Goal: Task Accomplishment & Management: Complete application form

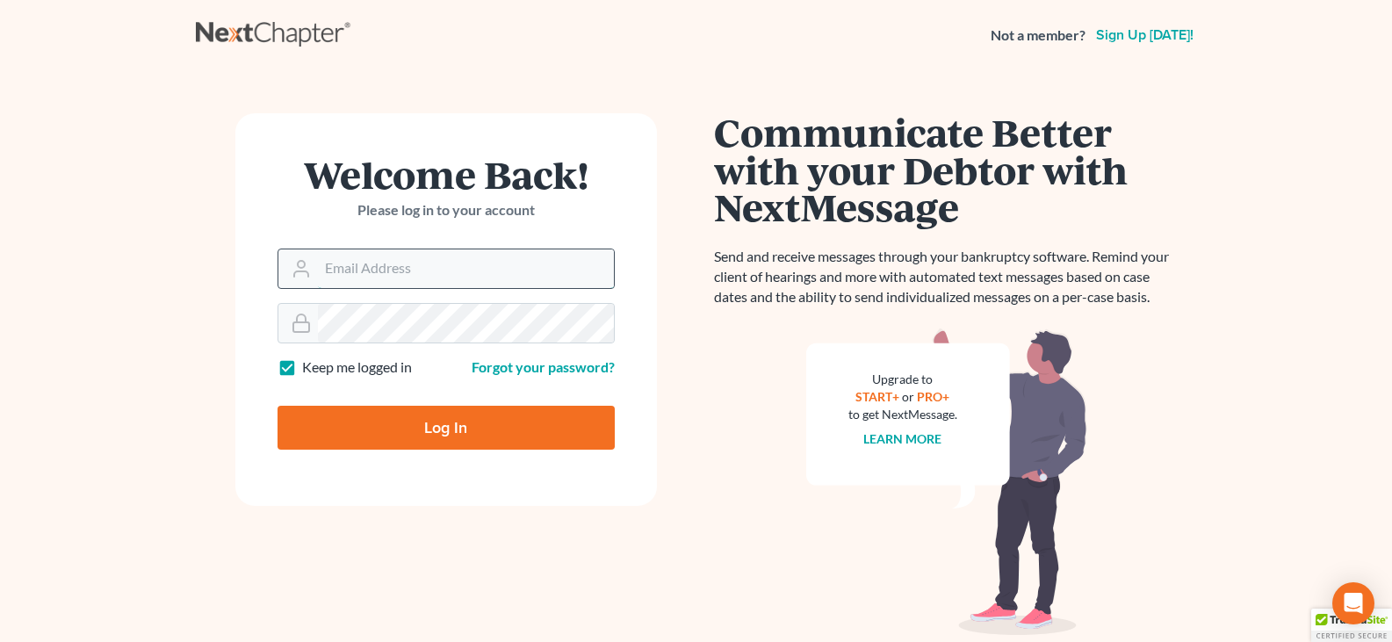
click at [474, 268] on input "Email Address" at bounding box center [466, 268] width 296 height 39
type input "FWGARRIGAN@GMAIL.COM"
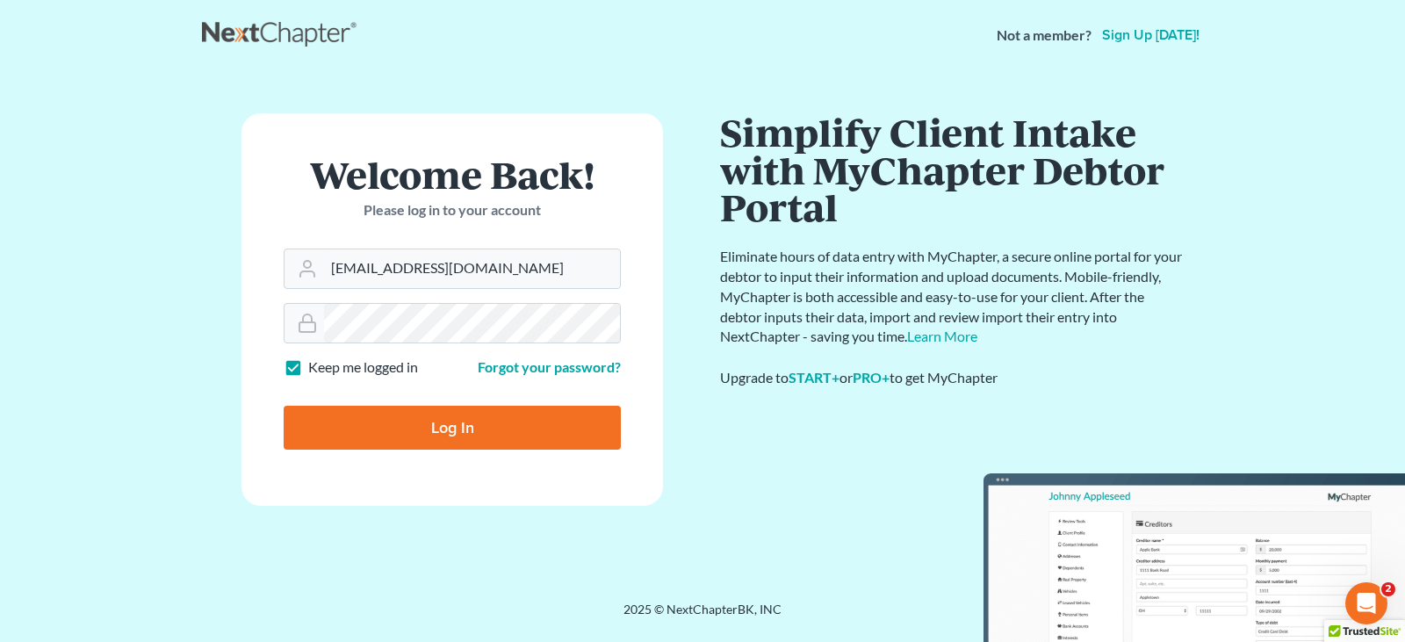
click at [452, 419] on input "Log In" at bounding box center [452, 428] width 337 height 44
type input "Thinking..."
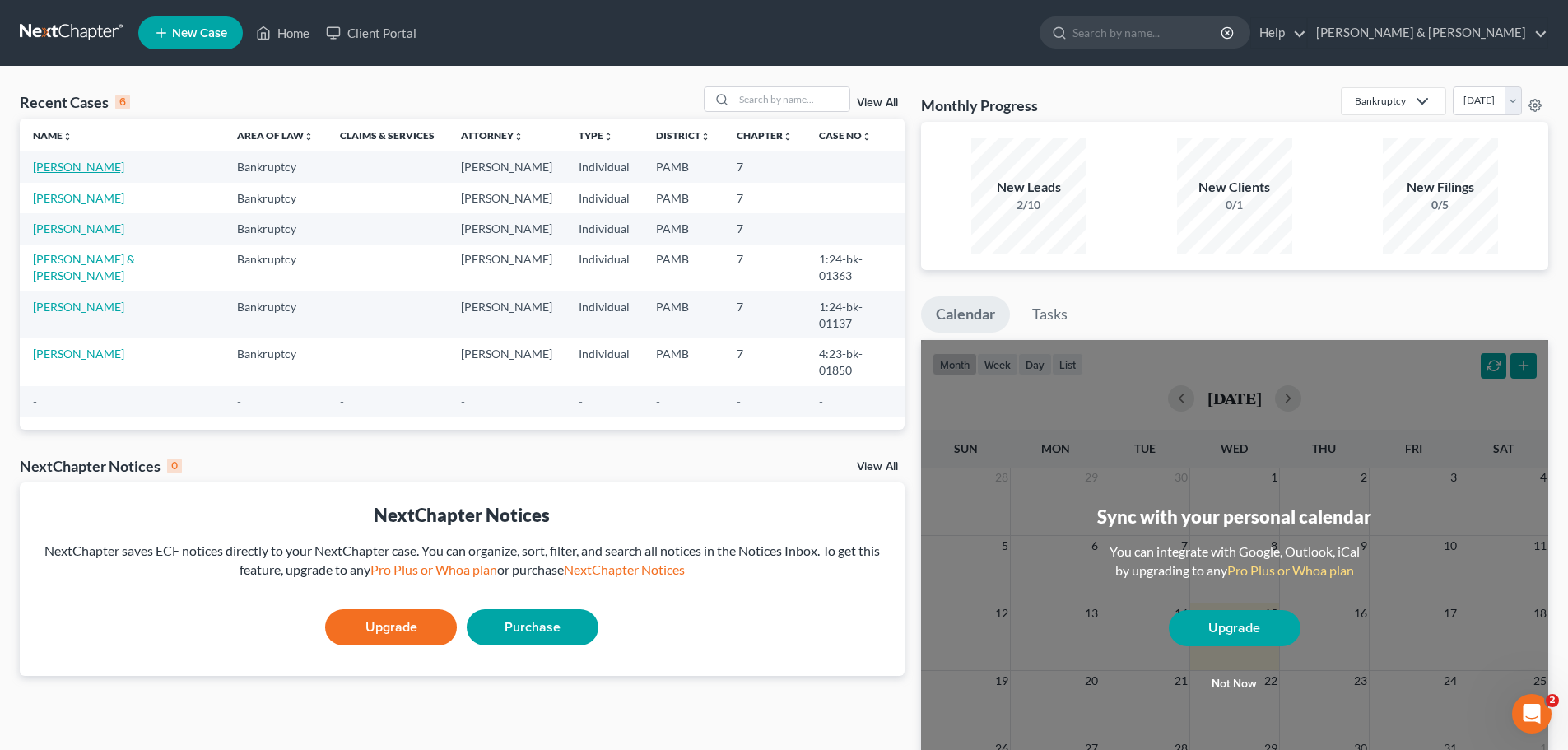
click at [69, 165] on link "[PERSON_NAME]" at bounding box center [78, 166] width 91 height 14
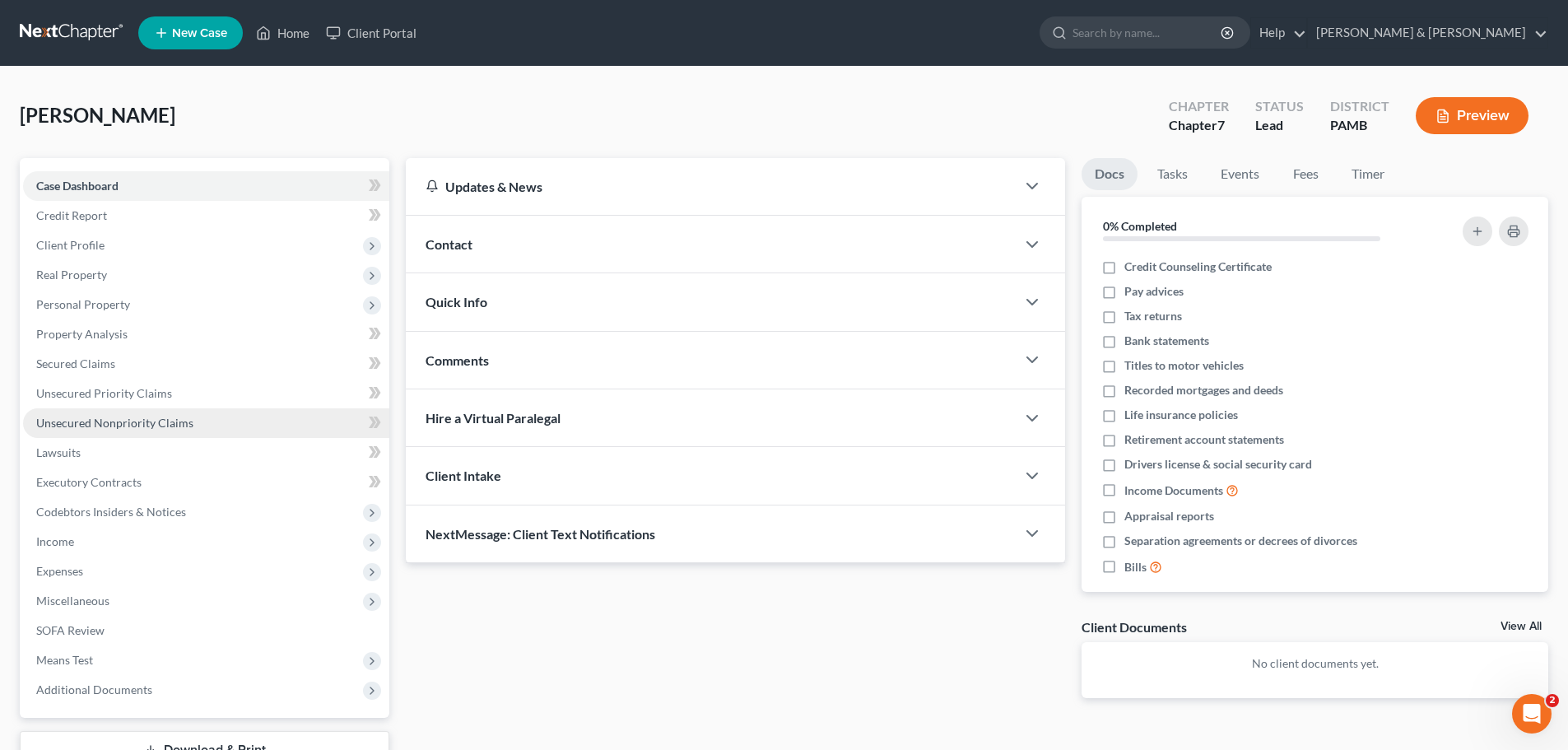
click at [168, 413] on link "Unsecured Nonpriority Claims" at bounding box center [206, 424] width 366 height 30
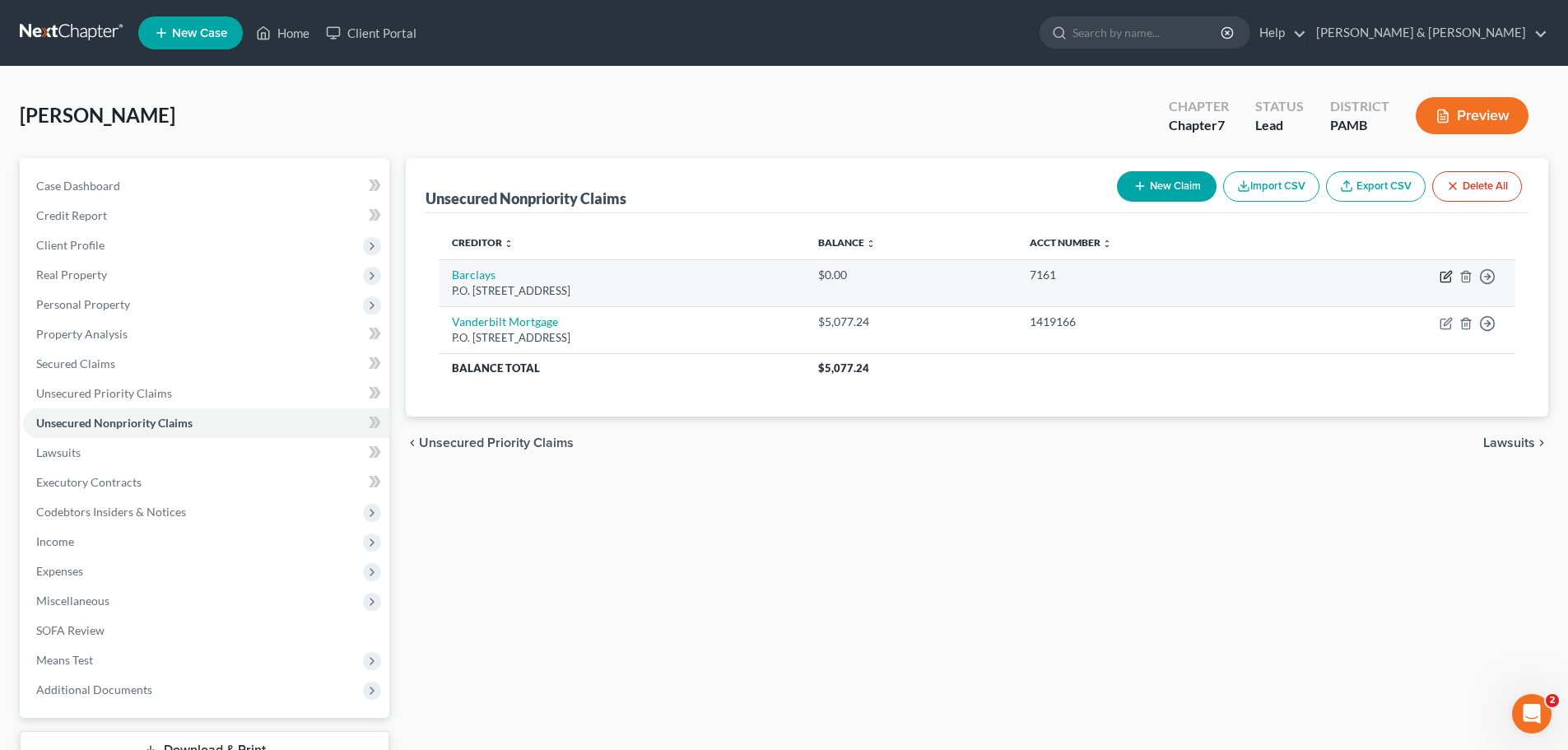
click at [1316, 280] on icon "button" at bounding box center [1445, 278] width 10 height 10
select select "39"
select select "0"
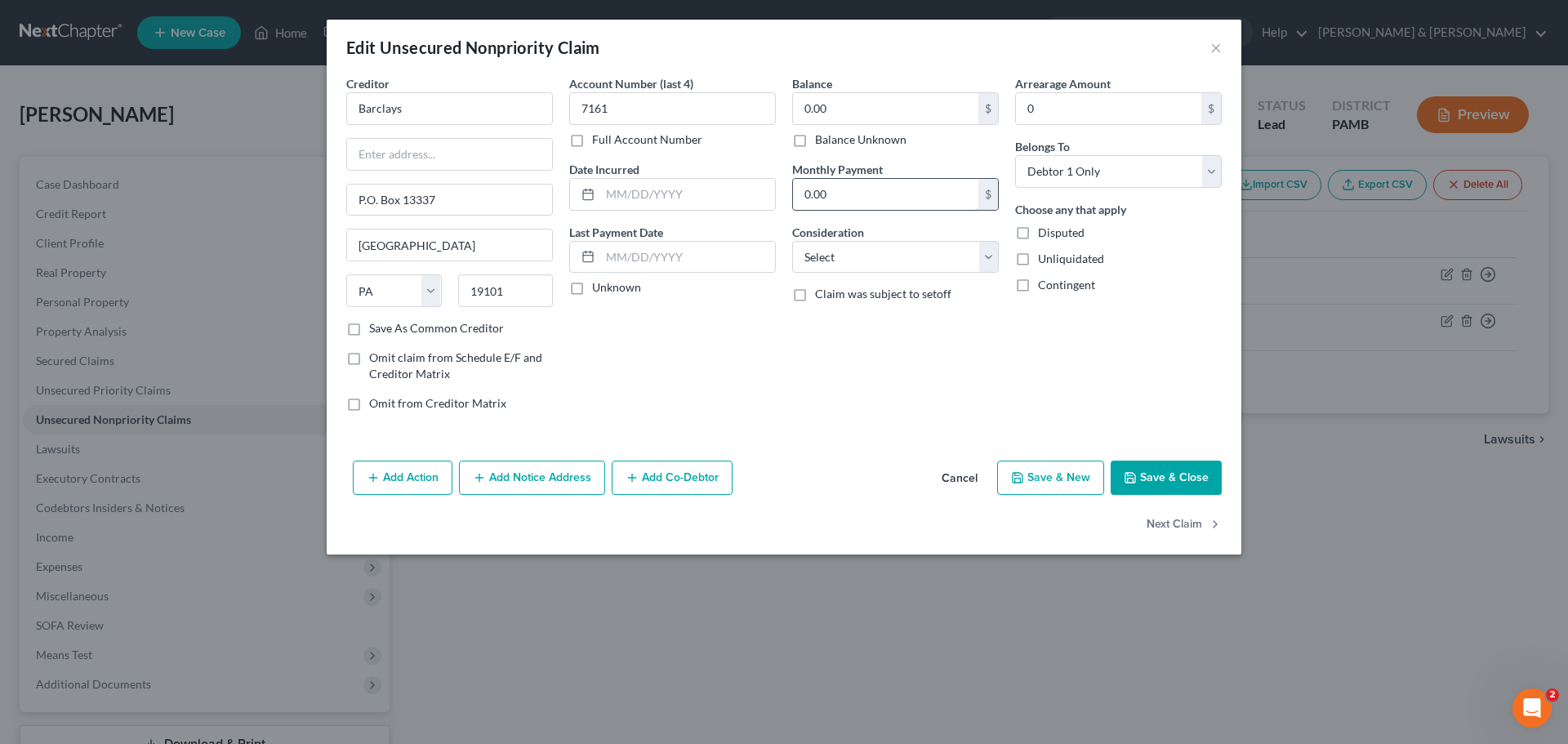
click at [969, 194] on input "0.00" at bounding box center [885, 193] width 185 height 31
click at [899, 108] on input "0.00" at bounding box center [885, 108] width 185 height 31
type input "517.55"
click at [944, 208] on input "0.00" at bounding box center [885, 193] width 185 height 31
click at [937, 251] on select "Select Cable / Satellite Services Collection Agency Credit Card Debt Debt Couns…" at bounding box center [896, 257] width 206 height 33
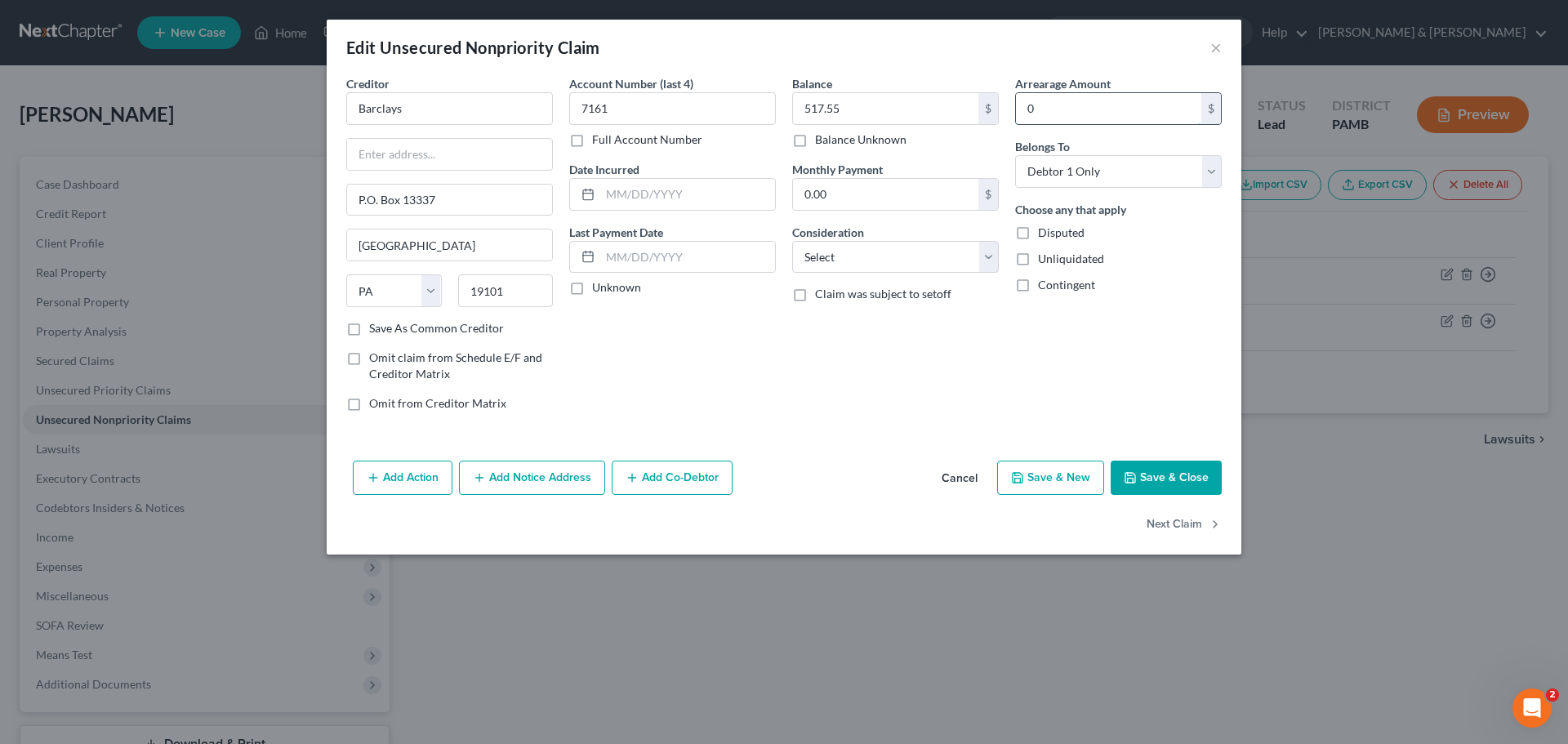
click at [1121, 103] on input "0" at bounding box center [1108, 108] width 185 height 31
click at [1039, 481] on button "Save & New" at bounding box center [1050, 477] width 107 height 34
select select "0"
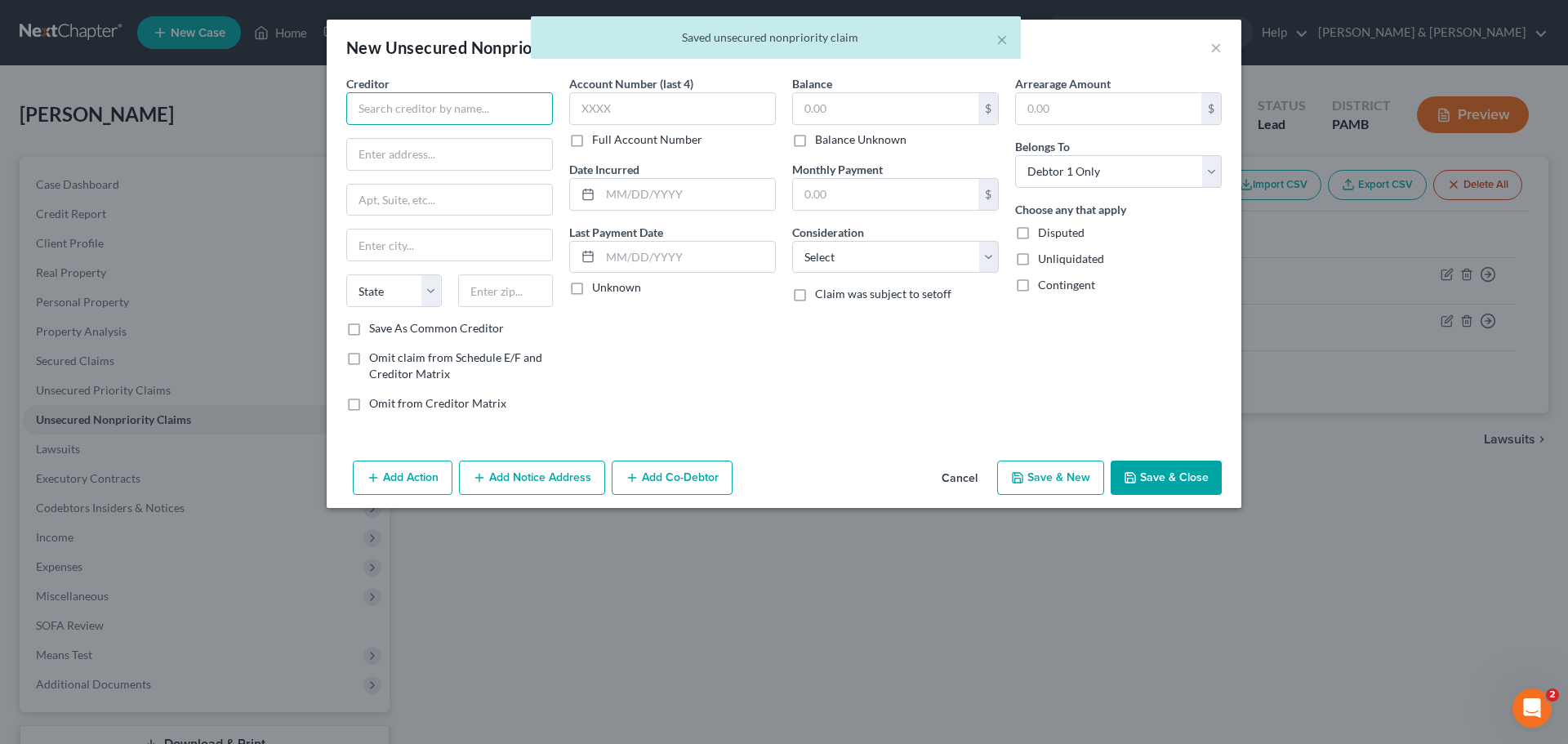
click at [390, 114] on input "text" at bounding box center [449, 108] width 206 height 33
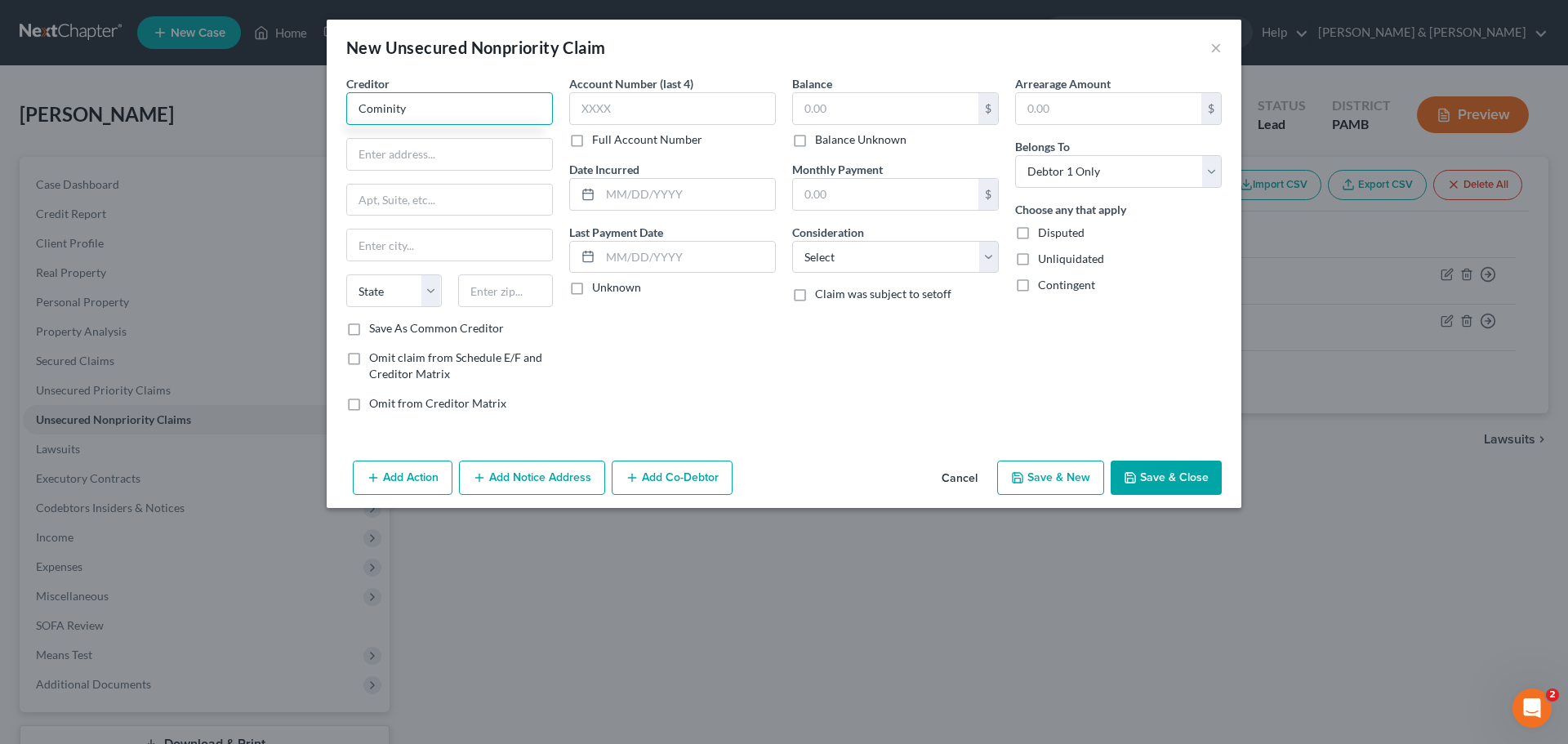
type input "Cominity"
